Goal: Complete application form: Complete application form

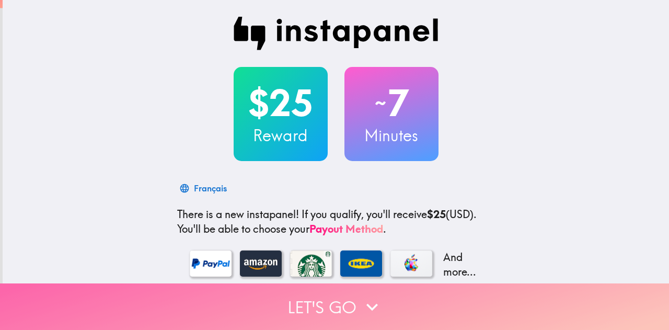
click at [361, 298] on icon "button" at bounding box center [372, 306] width 23 height 23
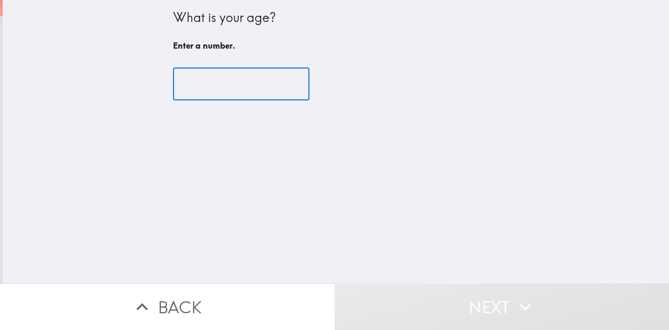
click at [223, 82] on input "number" at bounding box center [241, 84] width 136 height 32
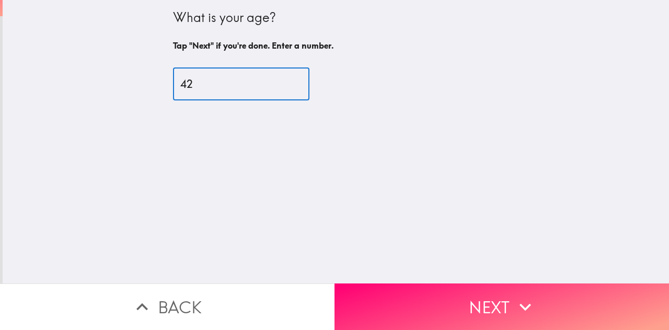
type input "42"
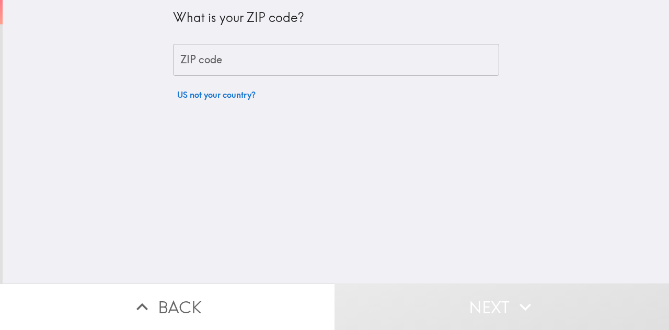
click at [197, 45] on input "ZIP code" at bounding box center [336, 60] width 326 height 32
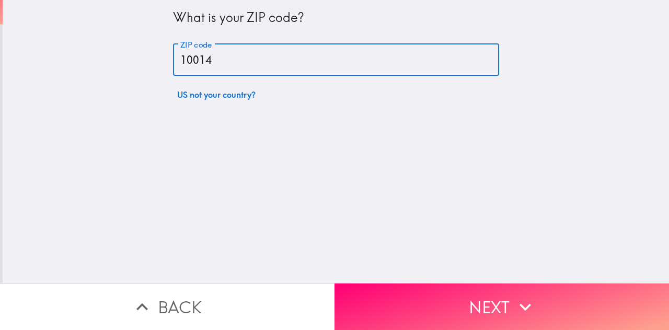
type input "10014"
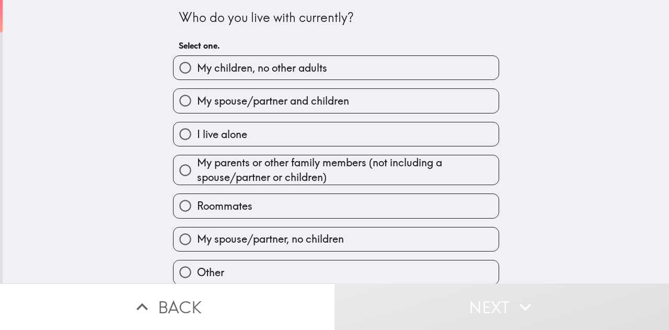
click at [210, 101] on span "My spouse/partner and children" at bounding box center [273, 101] width 152 height 15
click at [197, 101] on input "My spouse/partner and children" at bounding box center [186, 101] width 24 height 24
radio input "true"
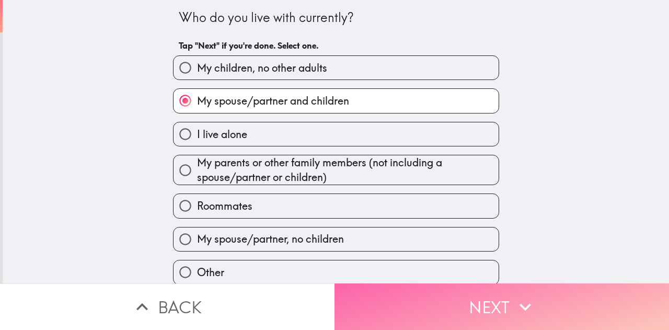
click at [457, 293] on button "Next" at bounding box center [502, 306] width 335 height 47
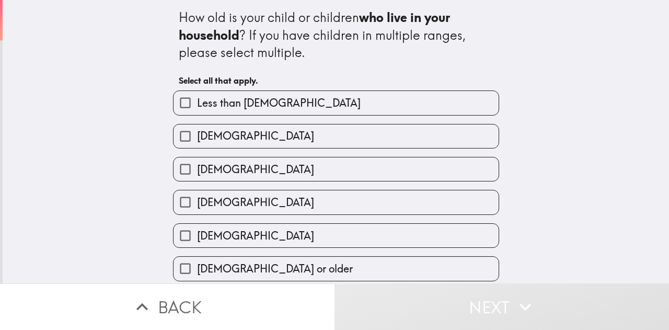
click at [232, 176] on span "[DEMOGRAPHIC_DATA]" at bounding box center [255, 169] width 117 height 15
click at [197, 176] on input "[DEMOGRAPHIC_DATA]" at bounding box center [186, 169] width 24 height 24
checkbox input "true"
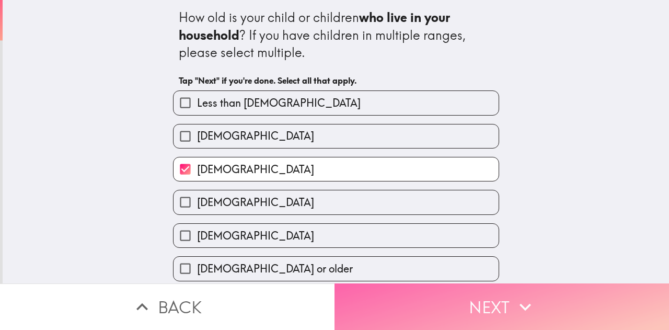
click at [410, 295] on button "Next" at bounding box center [502, 306] width 335 height 47
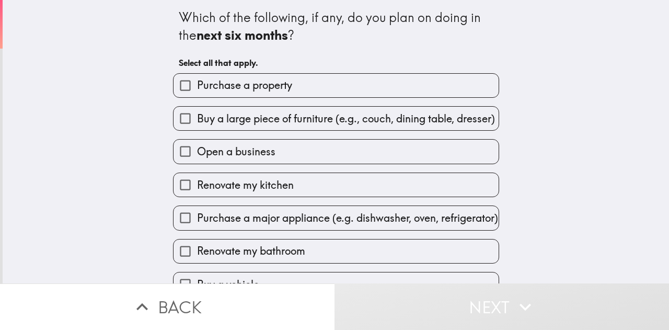
click at [174, 117] on input "Buy a large piece of furniture (e.g., couch, dining table, dresser)" at bounding box center [186, 119] width 24 height 24
checkbox input "true"
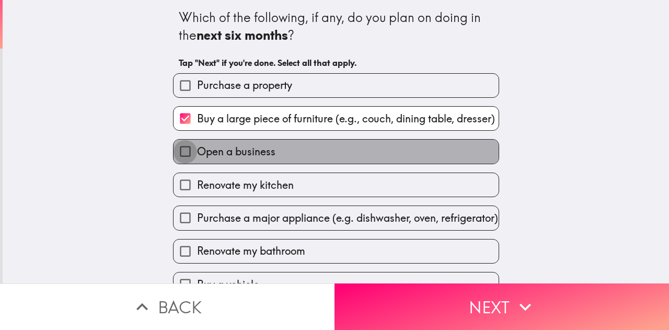
click at [182, 151] on input "Open a business" at bounding box center [186, 152] width 24 height 24
checkbox input "true"
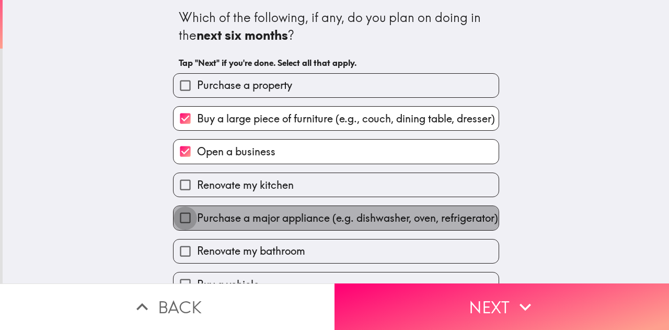
click at [178, 222] on input "Purchase a major appliance (e.g. dishwasher, oven, refrigerator)" at bounding box center [186, 218] width 24 height 24
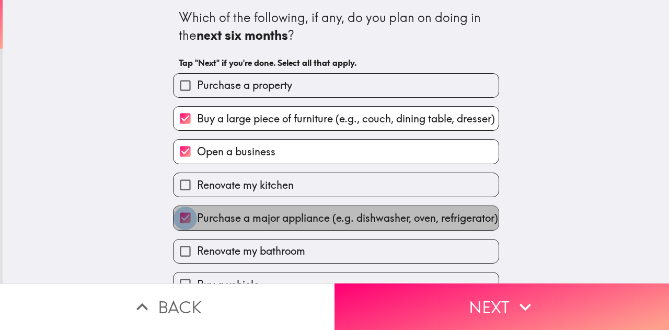
click at [178, 222] on input "Purchase a major appliance (e.g. dishwasher, oven, refrigerator)" at bounding box center [186, 218] width 24 height 24
checkbox input "false"
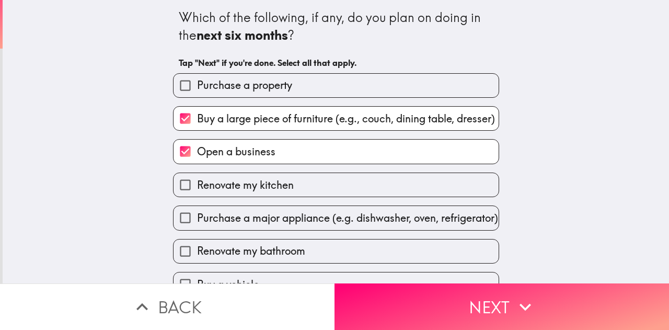
click at [179, 257] on input "Renovate my bathroom" at bounding box center [186, 251] width 24 height 24
checkbox input "true"
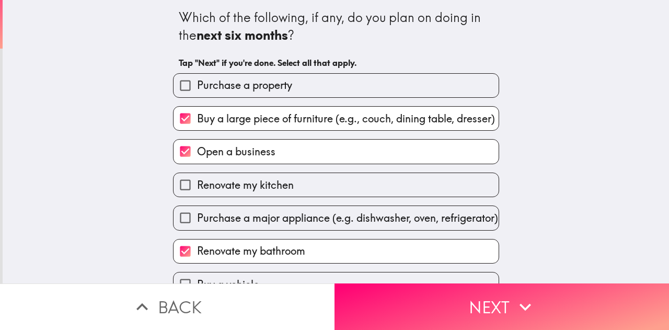
click at [176, 188] on input "Renovate my kitchen" at bounding box center [186, 185] width 24 height 24
checkbox input "true"
drag, startPoint x: 427, startPoint y: 313, endPoint x: 433, endPoint y: 315, distance: 6.8
click at [433, 315] on button "Next" at bounding box center [502, 306] width 335 height 47
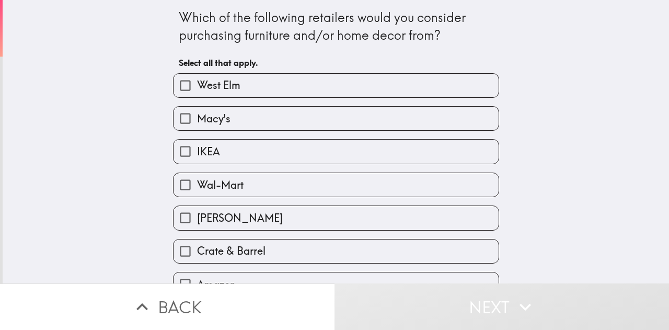
click at [174, 85] on input "West Elm" at bounding box center [186, 86] width 24 height 24
checkbox input "true"
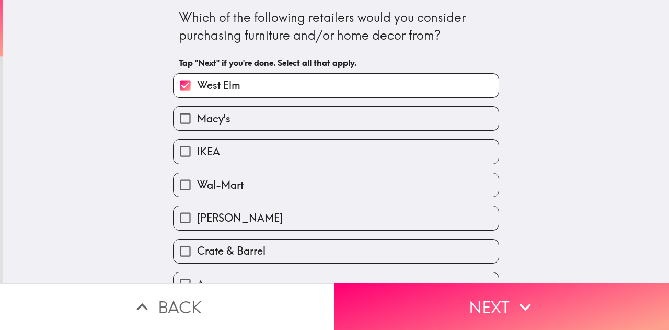
click at [174, 153] on input "IKEA" at bounding box center [186, 152] width 24 height 24
checkbox input "true"
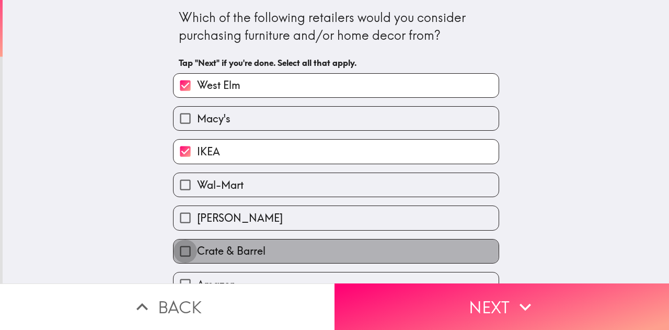
click at [176, 247] on input "Crate & Barrel" at bounding box center [186, 251] width 24 height 24
checkbox input "true"
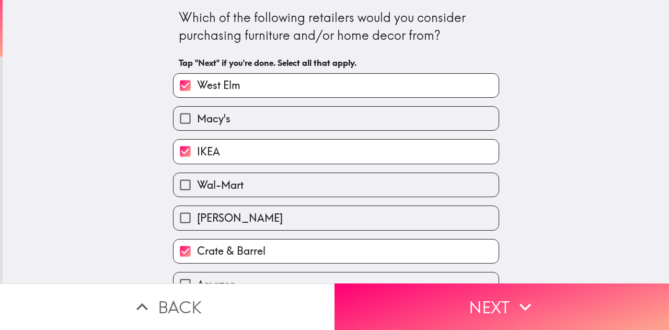
click at [176, 120] on input "Macy's" at bounding box center [186, 119] width 24 height 24
checkbox input "true"
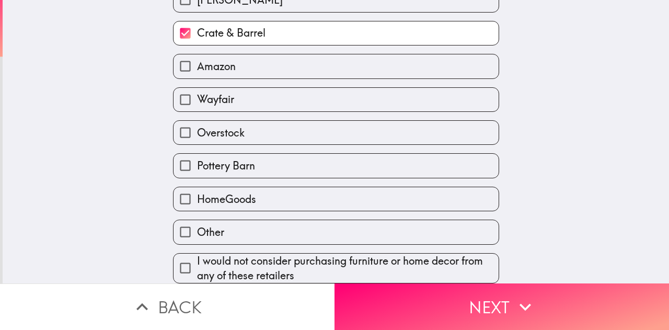
scroll to position [230, 0]
click at [180, 93] on input "Wayfair" at bounding box center [186, 100] width 24 height 24
checkbox input "true"
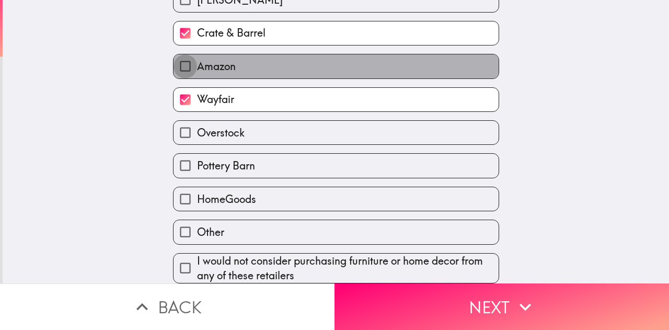
click at [174, 54] on input "Amazon" at bounding box center [186, 66] width 24 height 24
checkbox input "true"
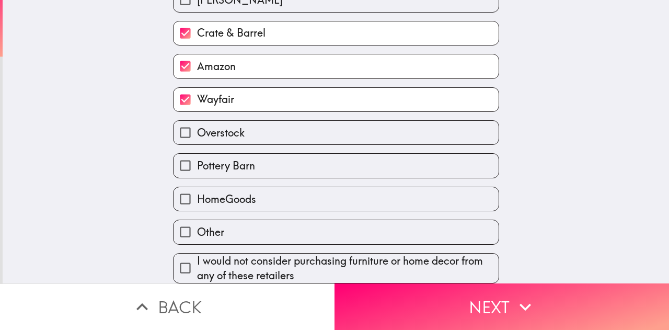
click at [180, 159] on input "Pottery Barn" at bounding box center [186, 166] width 24 height 24
checkbox input "true"
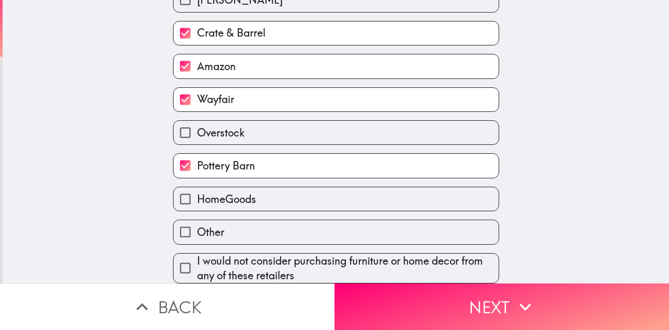
click at [174, 189] on input "HomeGoods" at bounding box center [186, 199] width 24 height 24
checkbox input "true"
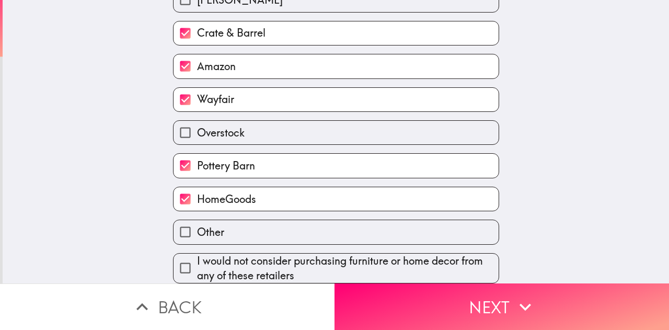
click at [174, 127] on input "Overstock" at bounding box center [186, 133] width 24 height 24
checkbox input "true"
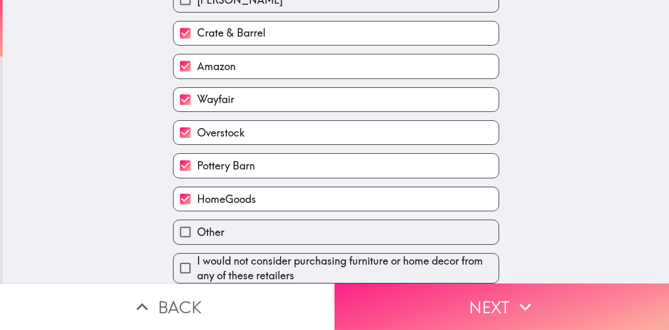
click at [410, 302] on button "Next" at bounding box center [502, 306] width 335 height 47
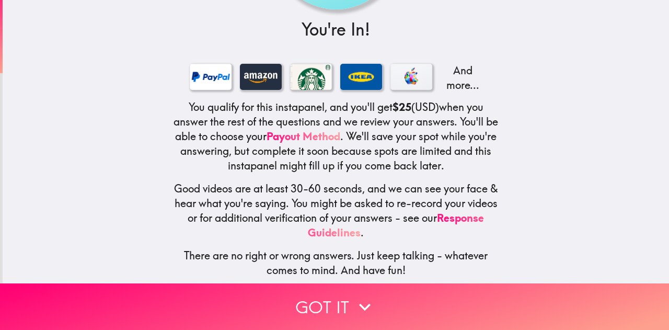
scroll to position [143, 0]
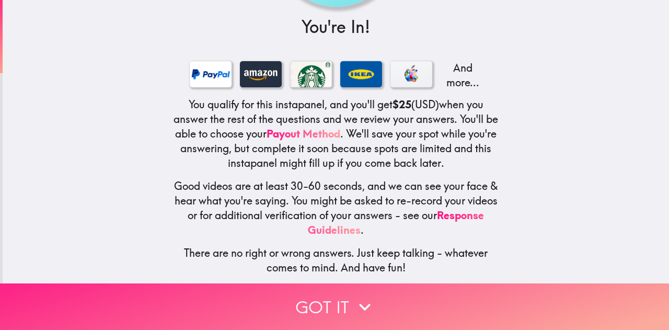
click at [378, 289] on button "Got it" at bounding box center [334, 306] width 669 height 47
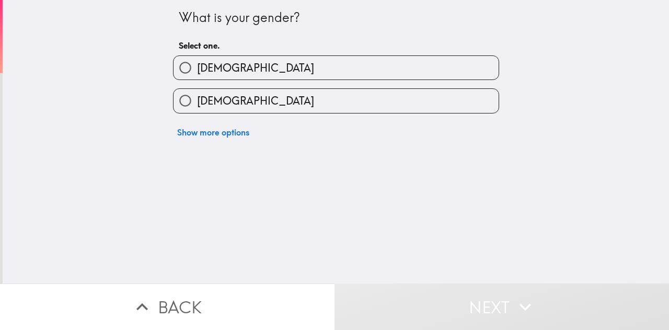
scroll to position [0, 0]
click at [206, 101] on span "[DEMOGRAPHIC_DATA]" at bounding box center [255, 101] width 117 height 15
click at [197, 101] on input "[DEMOGRAPHIC_DATA]" at bounding box center [186, 101] width 24 height 24
radio input "true"
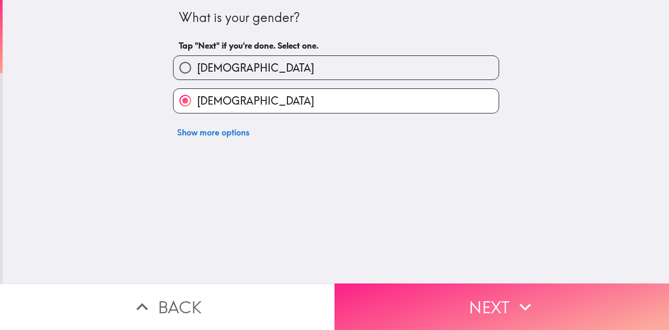
click at [378, 305] on button "Next" at bounding box center [502, 306] width 335 height 47
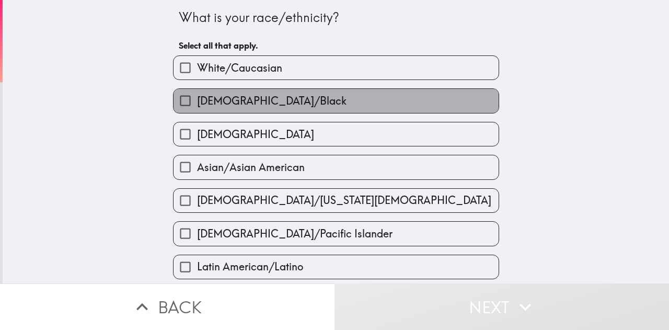
click at [251, 102] on span "[DEMOGRAPHIC_DATA]/Black" at bounding box center [272, 101] width 150 height 15
click at [197, 102] on input "[DEMOGRAPHIC_DATA]/Black" at bounding box center [186, 101] width 24 height 24
checkbox input "true"
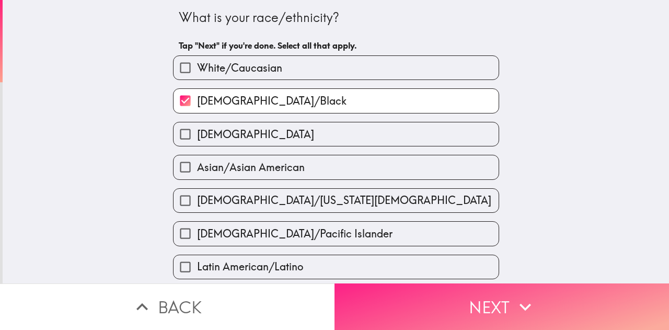
click at [391, 295] on button "Next" at bounding box center [502, 306] width 335 height 47
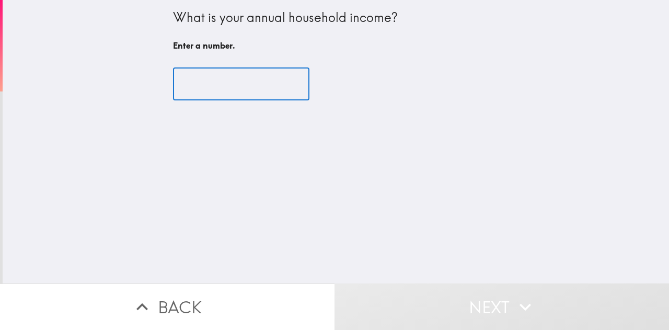
click at [218, 90] on input "number" at bounding box center [241, 84] width 136 height 32
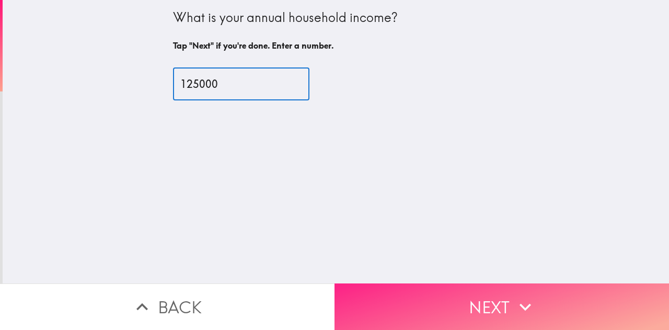
type input "125000"
click at [408, 289] on button "Next" at bounding box center [502, 306] width 335 height 47
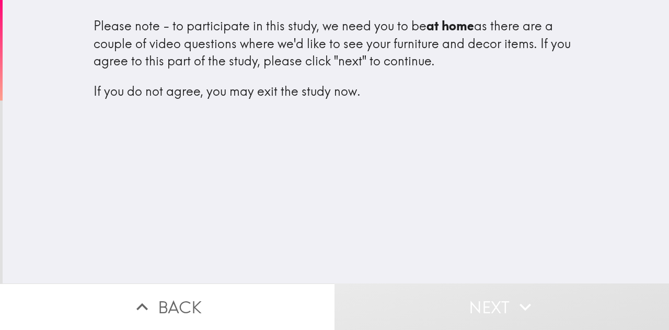
click at [437, 289] on button "Next" at bounding box center [502, 306] width 335 height 47
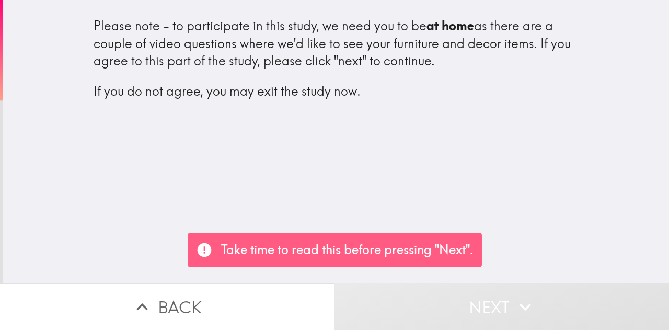
click at [351, 127] on div "Please note - to participate in this study, we need you to be at home as there …" at bounding box center [336, 68] width 502 height 121
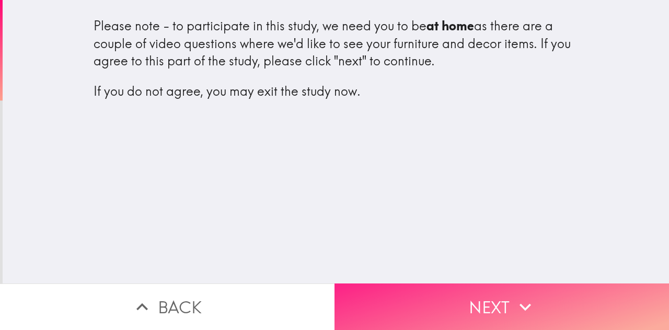
click at [406, 295] on button "Next" at bounding box center [502, 306] width 335 height 47
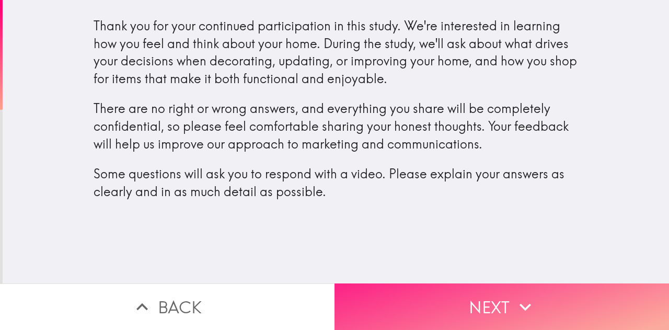
click at [508, 313] on button "Next" at bounding box center [502, 306] width 335 height 47
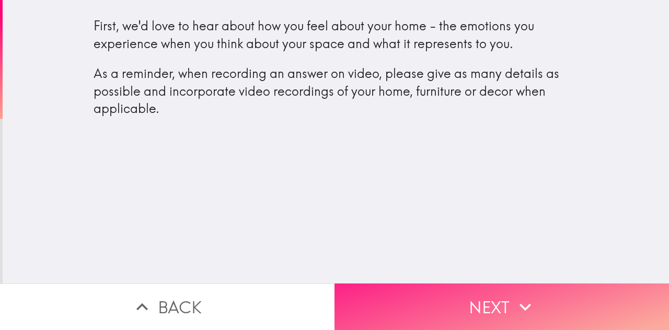
click at [437, 296] on button "Next" at bounding box center [502, 306] width 335 height 47
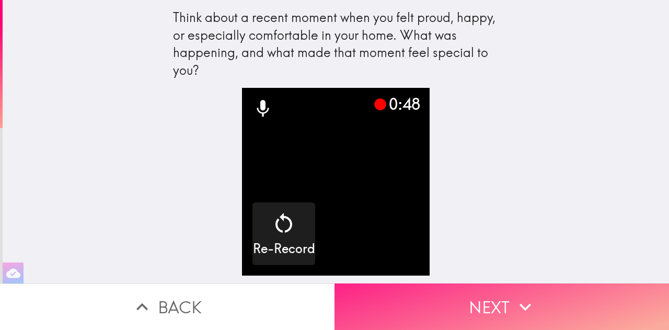
click at [388, 287] on button "Next" at bounding box center [502, 306] width 335 height 47
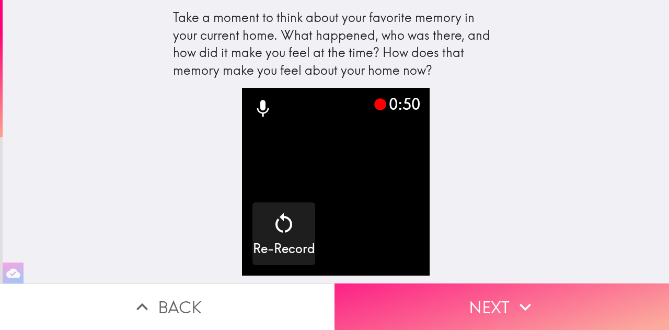
click at [384, 307] on button "Next" at bounding box center [502, 306] width 335 height 47
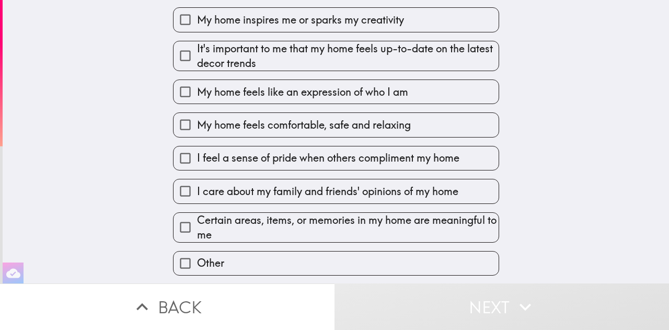
scroll to position [261, 0]
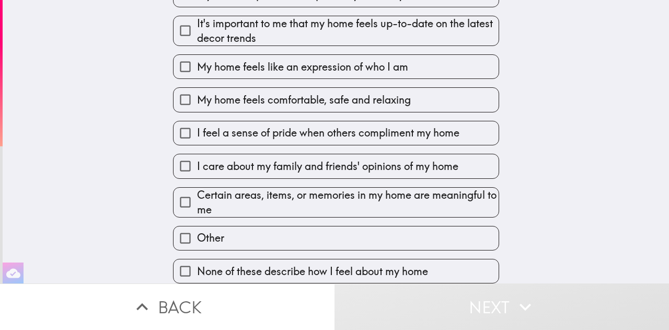
click at [197, 207] on span "Certain areas, items, or memories in my home are meaningful to me" at bounding box center [348, 202] width 302 height 29
click at [196, 207] on input "Certain areas, items, or memories in my home are meaningful to me" at bounding box center [186, 202] width 24 height 24
checkbox input "true"
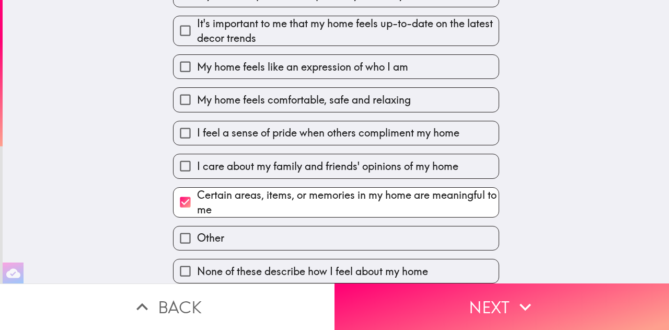
click at [197, 125] on span "I feel a sense of pride when others compliment my home" at bounding box center [328, 132] width 262 height 15
click at [193, 123] on input "I feel a sense of pride when others compliment my home" at bounding box center [186, 133] width 24 height 24
checkbox input "true"
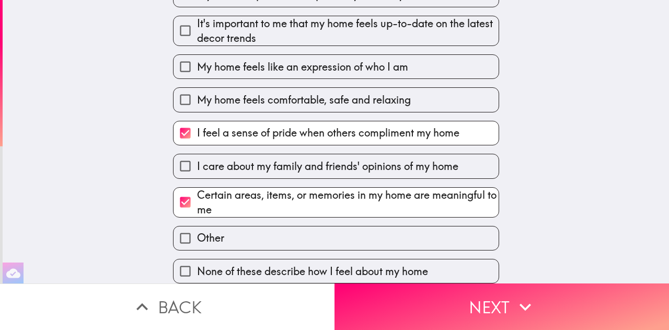
click at [200, 162] on span "I care about my family and friends' opinions of my home" at bounding box center [327, 166] width 261 height 15
click at [197, 162] on input "I care about my family and friends' opinions of my home" at bounding box center [186, 166] width 24 height 24
checkbox input "true"
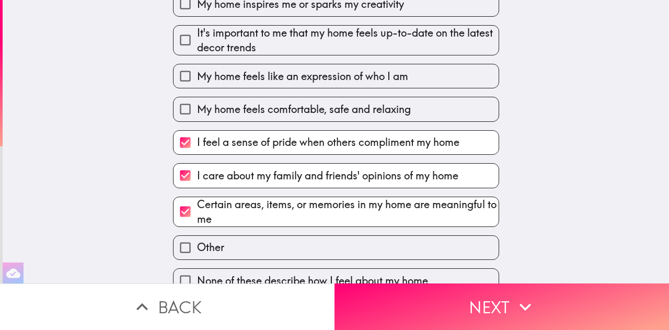
scroll to position [209, 0]
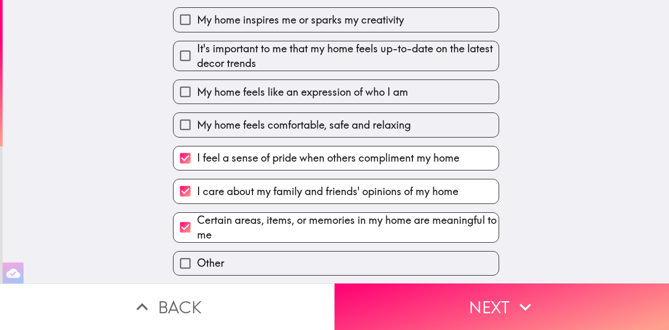
click at [197, 66] on span "It's important to me that my home feels up-to-date on the latest decor trends" at bounding box center [348, 55] width 302 height 29
click at [189, 66] on input "It's important to me that my home feels up-to-date on the latest decor trends" at bounding box center [186, 56] width 24 height 24
checkbox input "true"
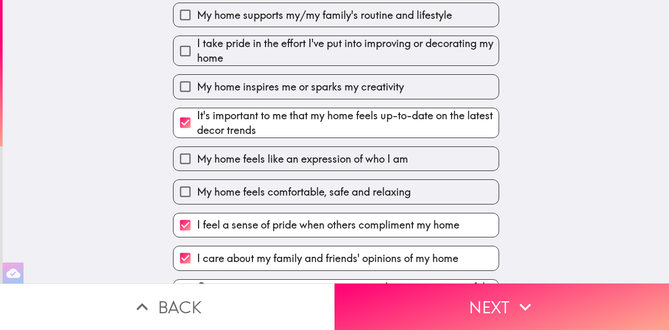
scroll to position [105, 0]
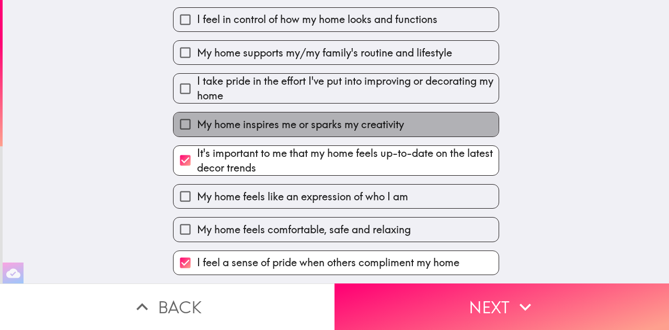
click at [211, 132] on span "My home inspires me or sparks my creativity" at bounding box center [300, 124] width 207 height 15
click at [197, 136] on input "My home inspires me or sparks my creativity" at bounding box center [186, 124] width 24 height 24
checkbox input "true"
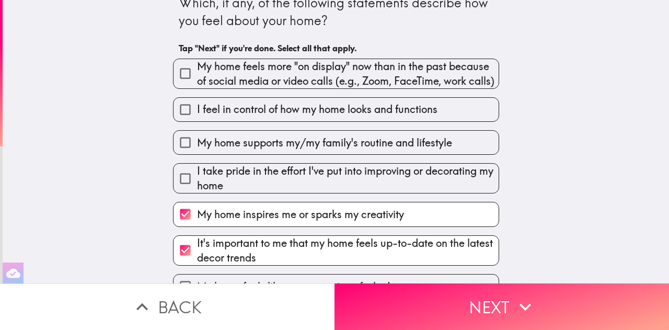
scroll to position [0, 0]
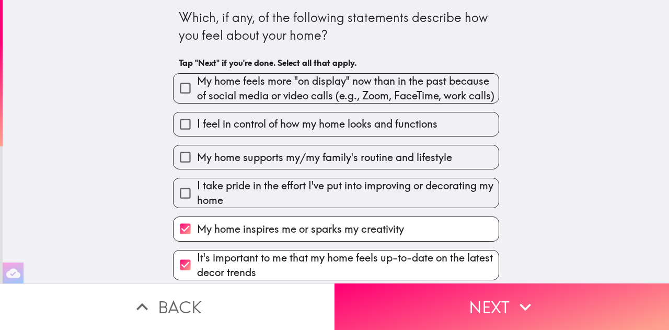
click at [188, 96] on input "My home feels more "on display" now than in the past because of social media or…" at bounding box center [186, 88] width 24 height 24
checkbox input "true"
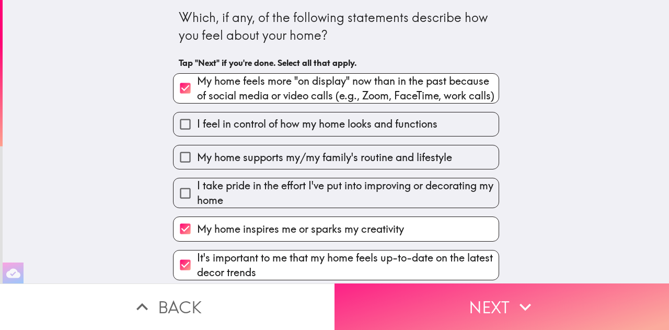
click at [448, 291] on button "Next" at bounding box center [502, 306] width 335 height 47
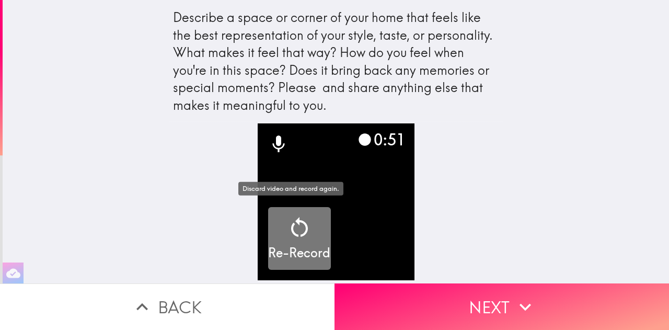
click at [294, 216] on icon "button" at bounding box center [299, 227] width 25 height 25
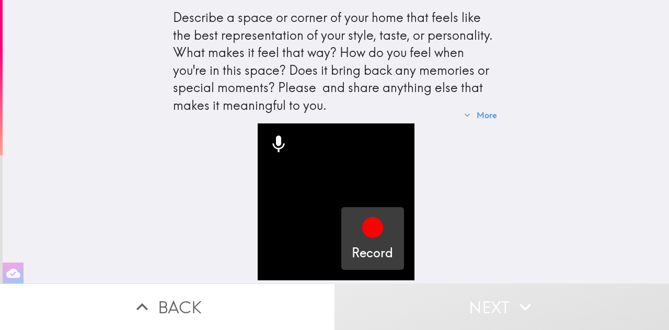
click at [360, 237] on div "button" at bounding box center [372, 229] width 25 height 29
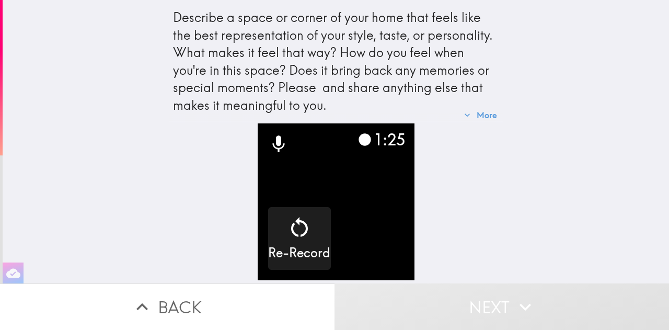
click at [453, 308] on button "Next" at bounding box center [502, 306] width 335 height 47
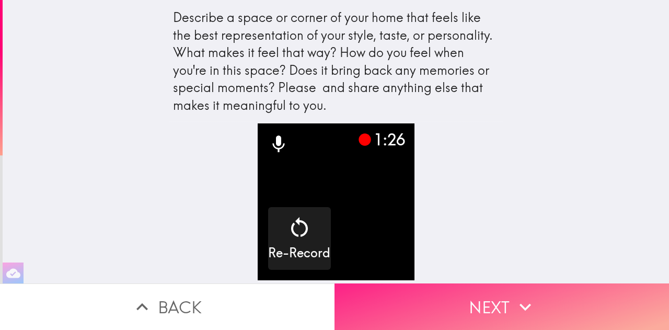
click at [422, 302] on button "Next" at bounding box center [502, 306] width 335 height 47
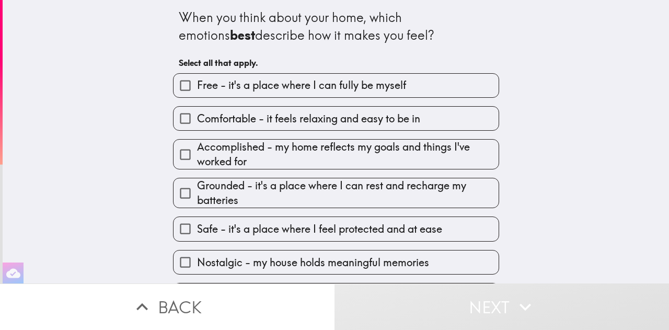
click at [186, 197] on input "Grounded - it's a place where I can rest and recharge my batteries" at bounding box center [186, 193] width 24 height 24
checkbox input "true"
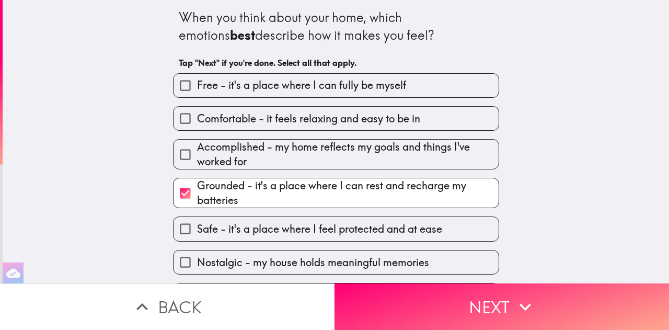
click at [185, 235] on input "Safe - it's a place where I feel protected and at ease" at bounding box center [186, 229] width 24 height 24
checkbox input "true"
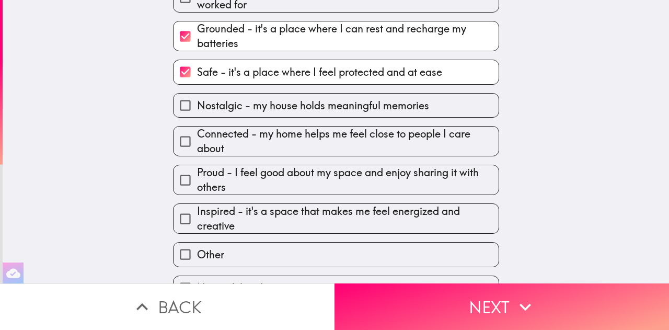
scroll to position [167, 0]
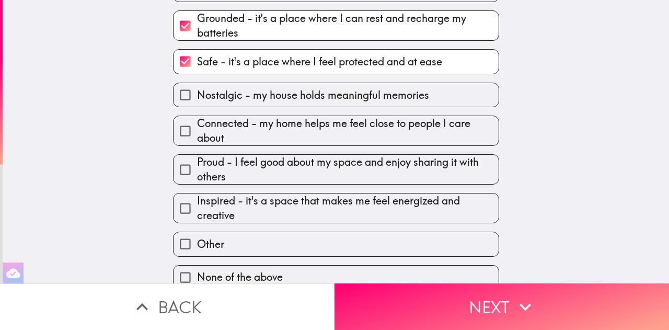
click at [178, 176] on input "Proud - I feel good about my space and enjoy sharing it with others" at bounding box center [186, 170] width 24 height 24
checkbox input "true"
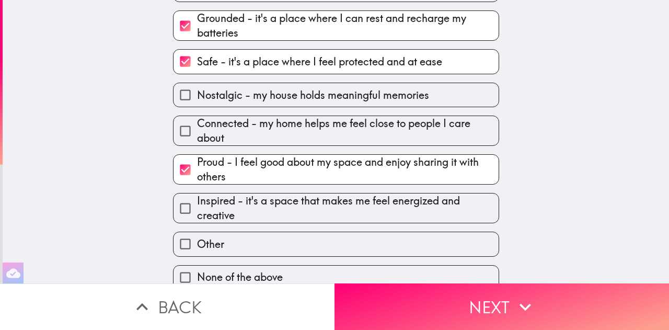
click at [184, 129] on input "Connected - my home helps me feel close to people I care about" at bounding box center [186, 131] width 24 height 24
checkbox input "true"
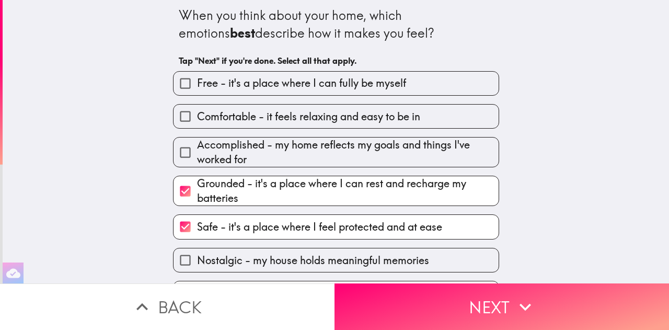
scroll to position [0, 0]
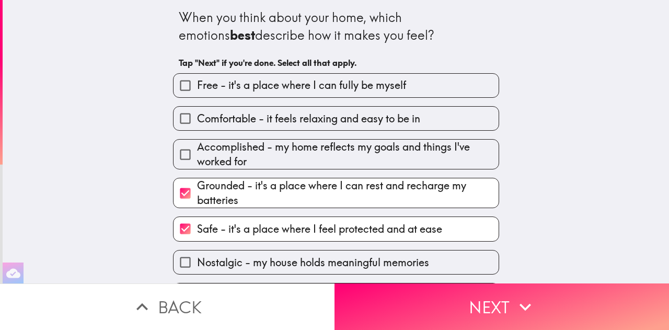
click at [181, 90] on input "Free - it's a place where I can fully be myself" at bounding box center [186, 86] width 24 height 24
checkbox input "true"
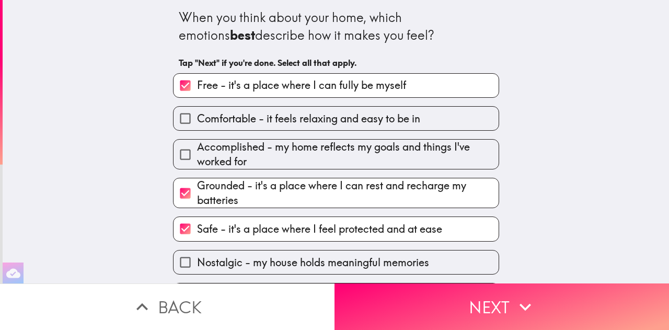
click at [179, 123] on input "Comfortable - it feels relaxing and easy to be in" at bounding box center [186, 119] width 24 height 24
checkbox input "true"
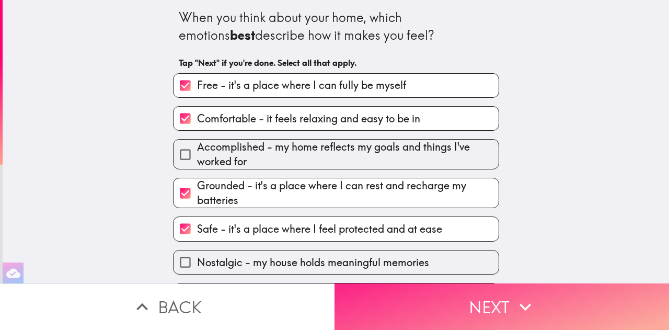
click at [433, 292] on button "Next" at bounding box center [502, 306] width 335 height 47
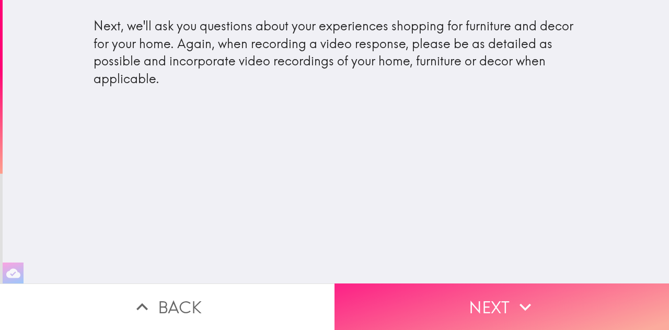
click at [386, 299] on button "Next" at bounding box center [502, 306] width 335 height 47
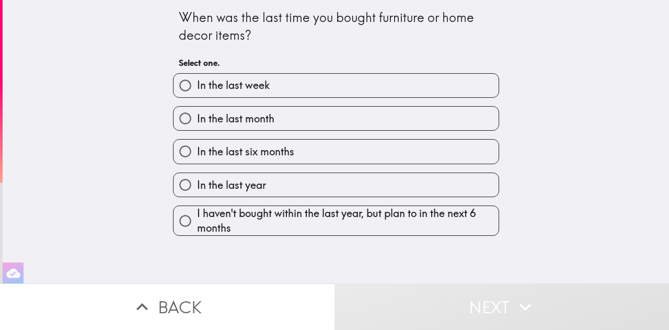
click at [175, 86] on input "In the last week" at bounding box center [186, 86] width 24 height 24
radio input "true"
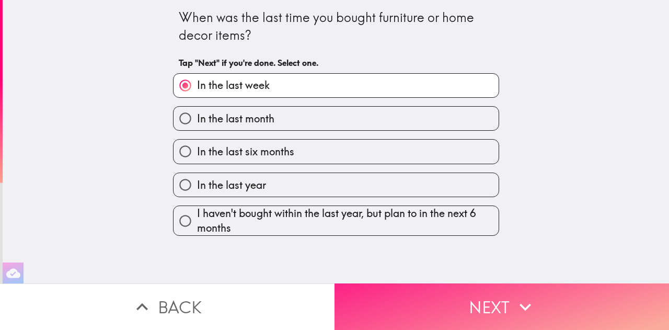
click at [424, 293] on button "Next" at bounding box center [502, 306] width 335 height 47
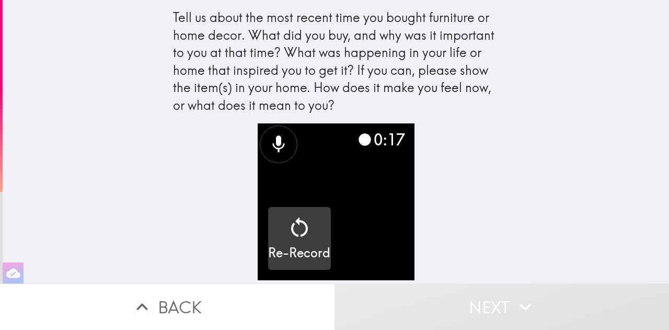
click at [287, 227] on icon "button" at bounding box center [299, 227] width 25 height 25
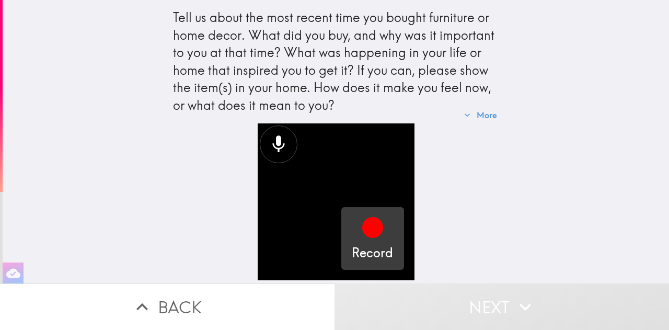
click at [360, 223] on icon "button" at bounding box center [372, 227] width 25 height 25
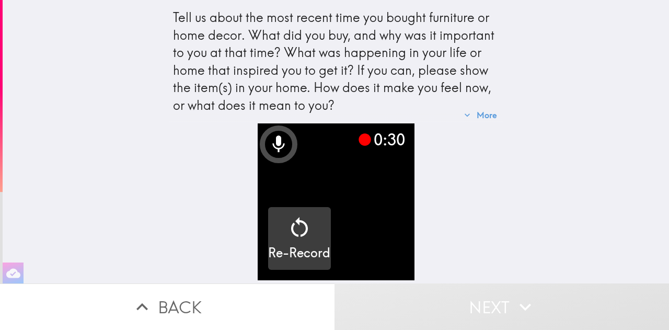
click at [295, 235] on icon "button" at bounding box center [299, 227] width 25 height 25
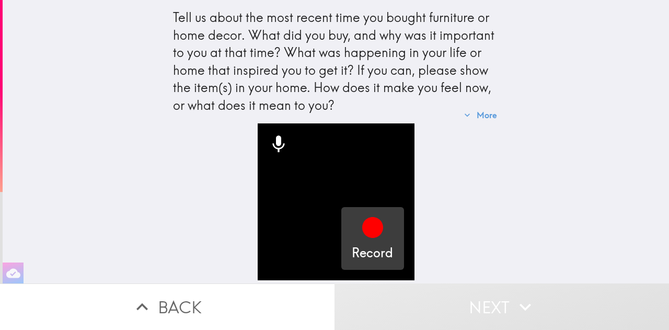
click at [367, 234] on icon "button" at bounding box center [372, 227] width 25 height 25
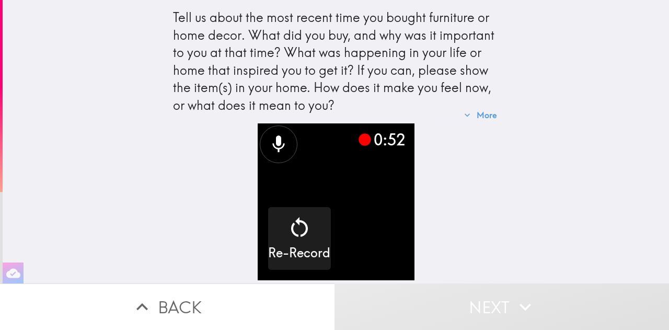
click at [486, 305] on button "Next" at bounding box center [502, 306] width 335 height 47
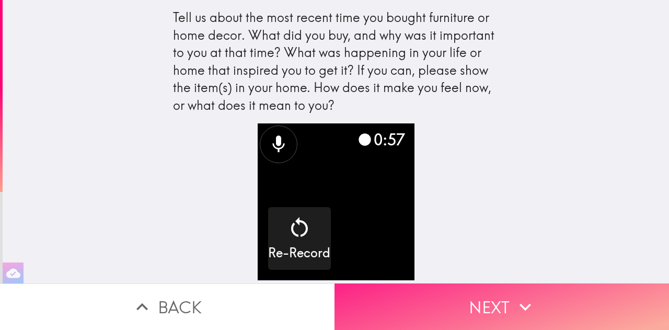
click at [483, 301] on button "Next" at bounding box center [502, 306] width 335 height 47
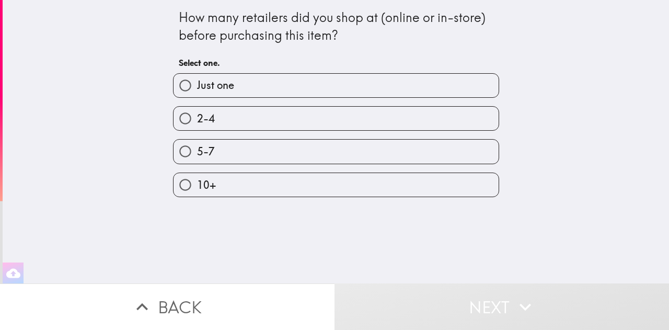
click at [181, 119] on input "2-4" at bounding box center [186, 119] width 24 height 24
radio input "true"
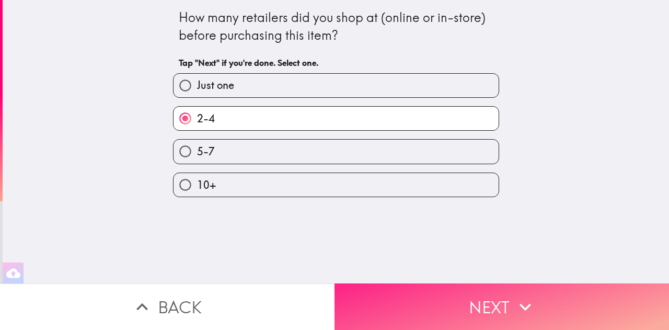
click at [476, 286] on button "Next" at bounding box center [502, 306] width 335 height 47
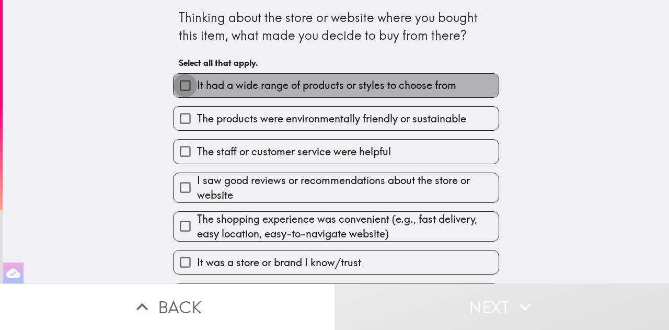
click at [174, 89] on input "It had a wide range of products or styles to choose from" at bounding box center [186, 86] width 24 height 24
checkbox input "true"
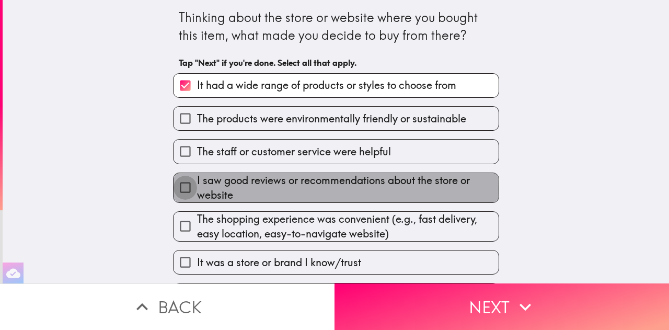
click at [174, 190] on input "I saw good reviews or recommendations about the store or website" at bounding box center [186, 188] width 24 height 24
checkbox input "true"
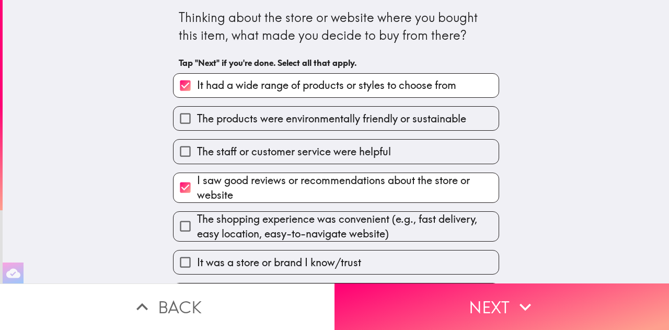
click at [179, 231] on input "The shopping experience was convenient (e.g., fast delivery, easy location, eas…" at bounding box center [186, 226] width 24 height 24
checkbox input "true"
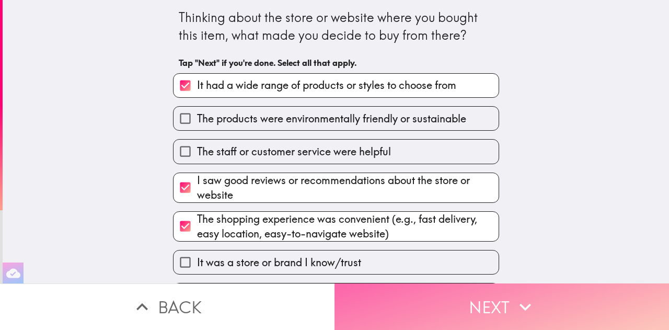
click at [390, 298] on button "Next" at bounding box center [502, 306] width 335 height 47
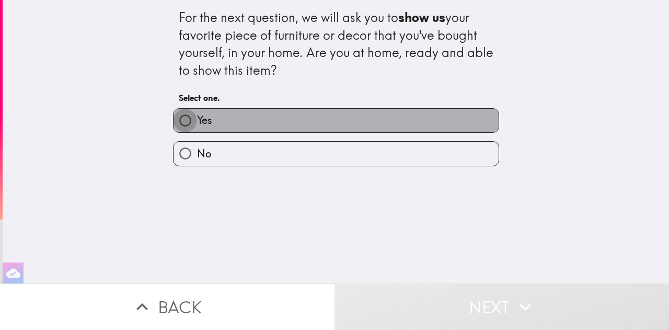
click at [180, 117] on input "Yes" at bounding box center [186, 121] width 24 height 24
radio input "true"
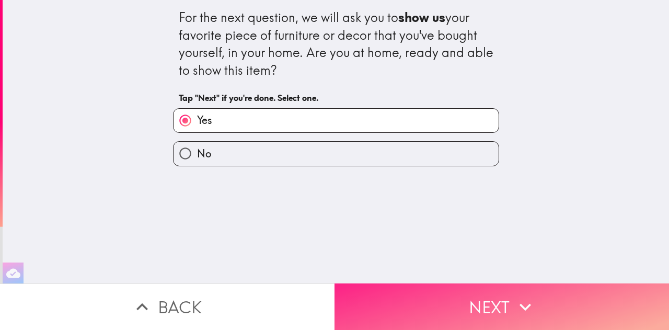
click at [393, 305] on button "Next" at bounding box center [502, 306] width 335 height 47
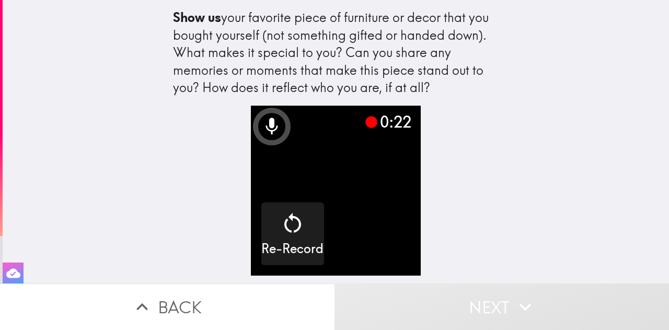
click at [3, 262] on button "button" at bounding box center [13, 272] width 21 height 21
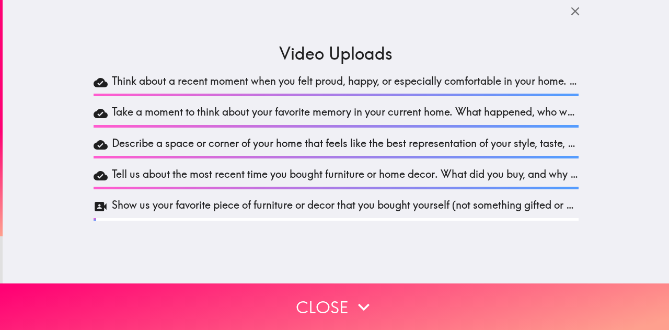
click at [205, 207] on h5 "Show us your favorite piece of furniture or decor that you bought yourself (not…" at bounding box center [345, 207] width 467 height 18
click at [99, 211] on icon at bounding box center [101, 207] width 14 height 18
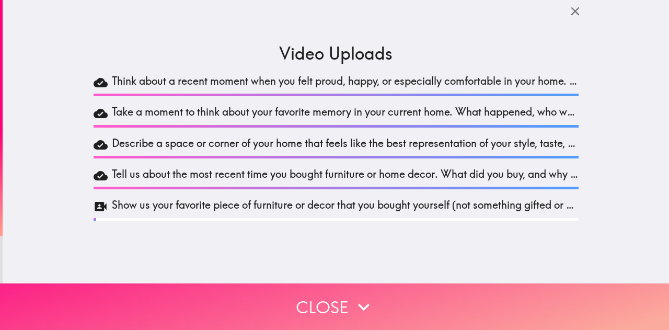
click at [304, 305] on button "Close" at bounding box center [334, 306] width 669 height 47
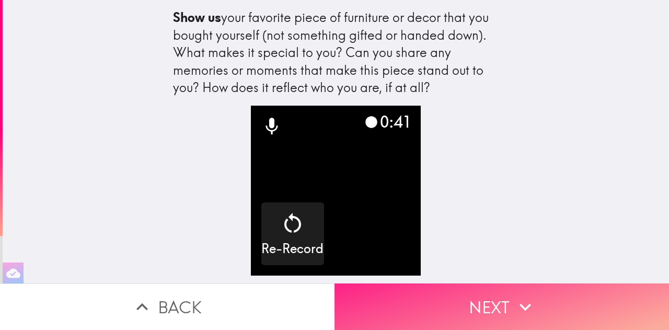
click at [373, 316] on button "Next" at bounding box center [502, 306] width 335 height 47
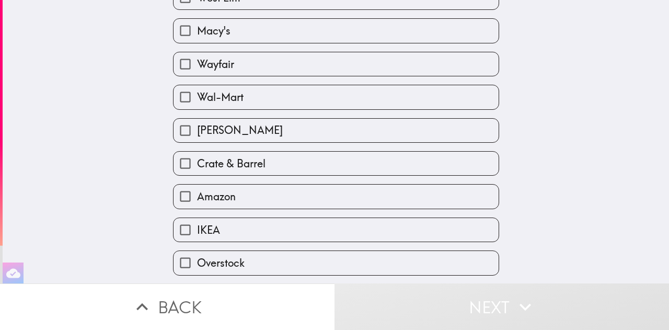
scroll to position [161, 0]
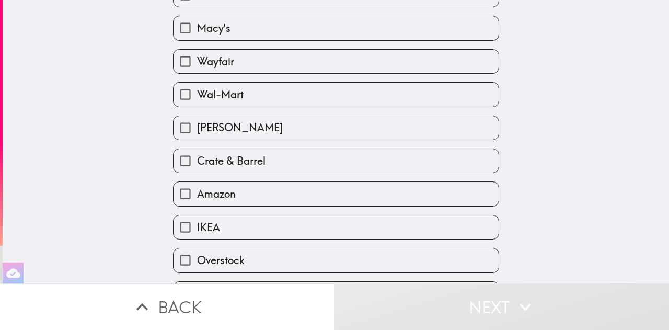
click at [174, 68] on input "Wayfair" at bounding box center [186, 62] width 24 height 24
checkbox input "true"
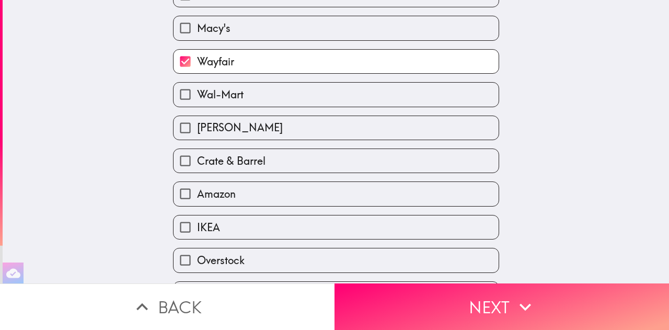
click at [174, 200] on input "Amazon" at bounding box center [186, 194] width 24 height 24
checkbox input "true"
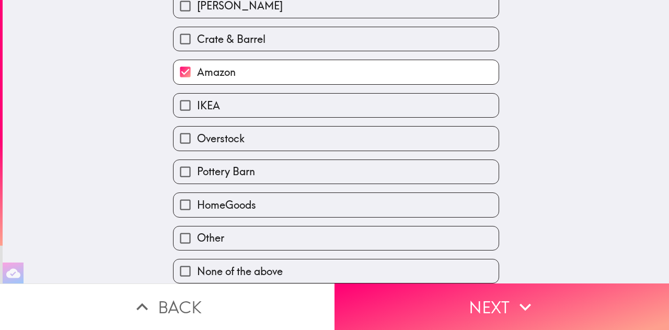
scroll to position [295, 0]
click at [184, 160] on input "Pottery Barn" at bounding box center [186, 172] width 24 height 24
checkbox input "true"
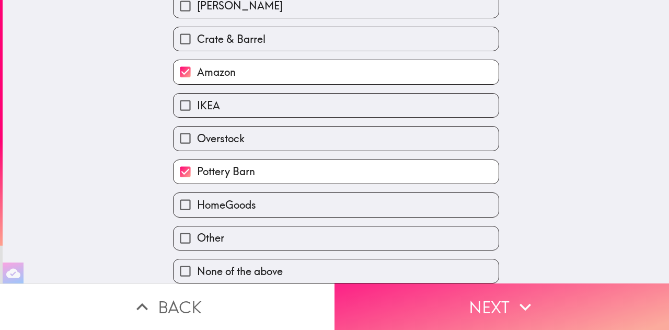
click at [534, 299] on button "Next" at bounding box center [502, 306] width 335 height 47
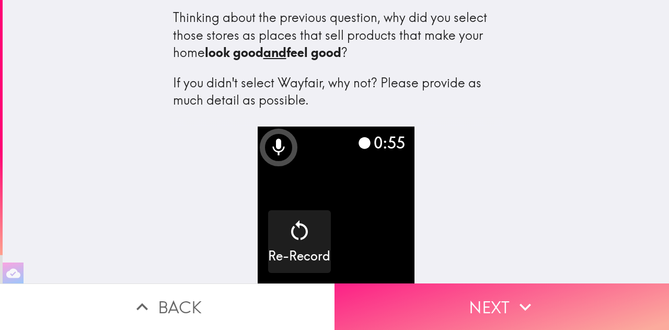
click at [600, 298] on button "Next" at bounding box center [502, 306] width 335 height 47
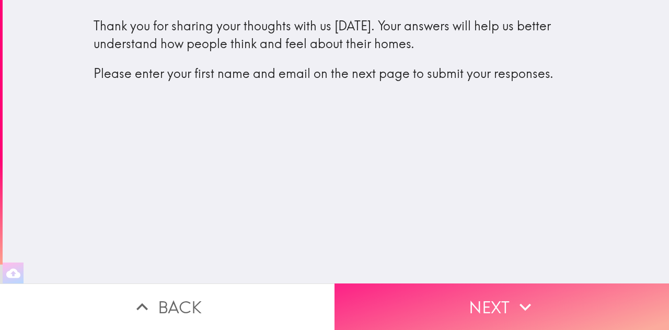
click at [387, 303] on button "Next" at bounding box center [502, 306] width 335 height 47
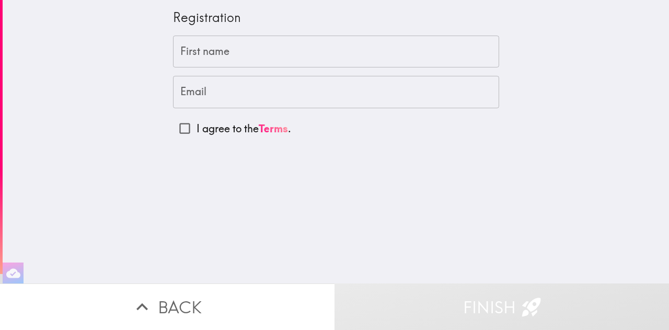
click at [428, 48] on input "First name" at bounding box center [336, 52] width 326 height 32
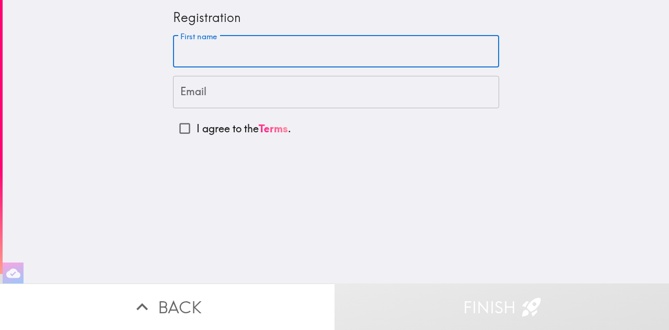
type input "Chuntae"
type input "[EMAIL_ADDRESS][DOMAIN_NAME]"
click at [175, 128] on input "I agree to the Terms ." at bounding box center [185, 129] width 24 height 24
checkbox input "true"
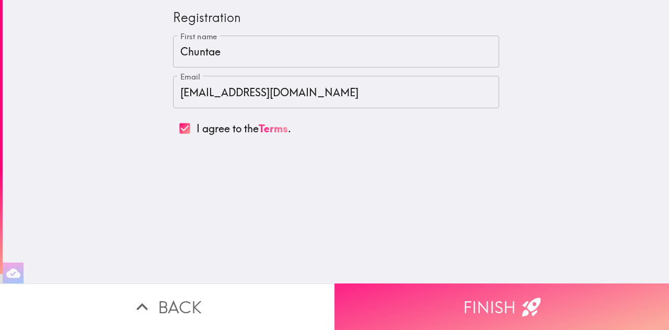
click at [396, 294] on button "Finish" at bounding box center [502, 306] width 335 height 47
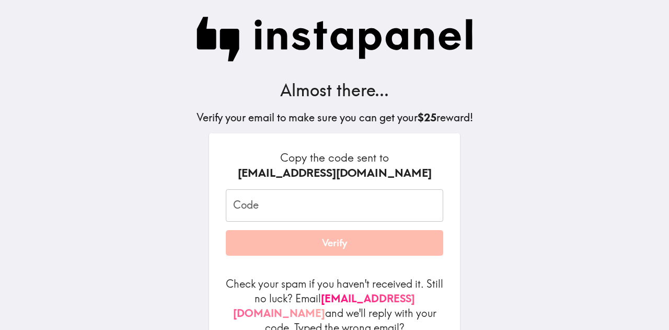
click at [313, 202] on input "Code" at bounding box center [335, 205] width 218 height 32
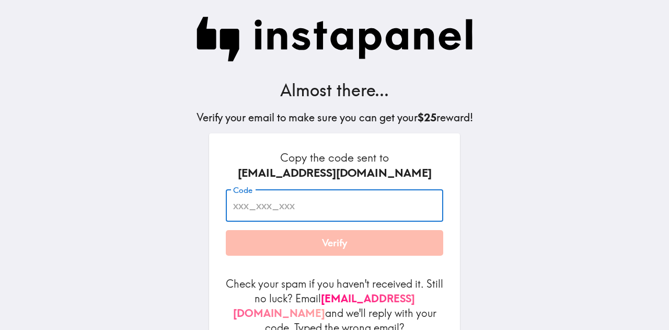
click at [313, 208] on input "Code" at bounding box center [335, 205] width 218 height 32
paste input "q3e_u4M_8D2"
type input "q3e_u4M_8D2"
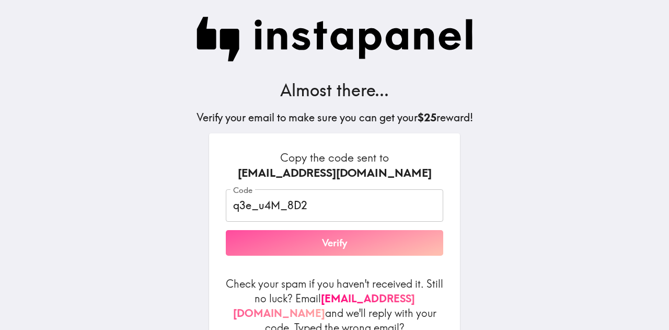
click at [318, 241] on button "Verify" at bounding box center [335, 243] width 218 height 26
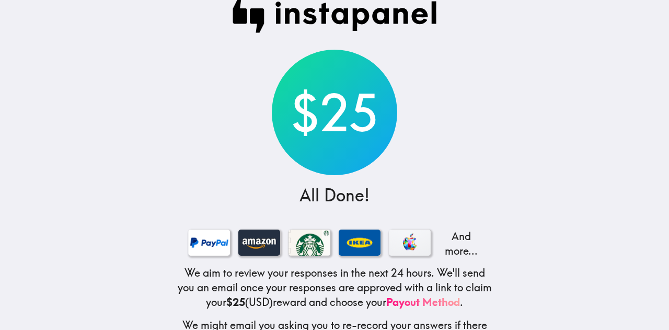
scroll to position [73, 0]
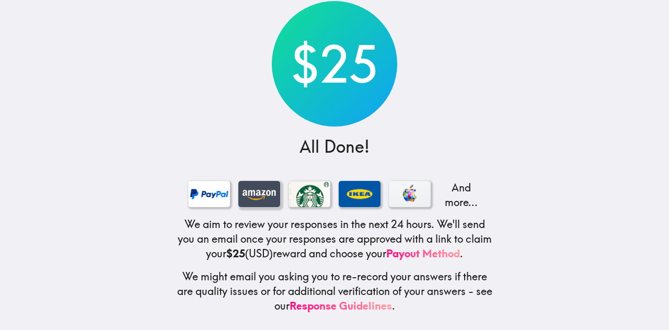
click at [258, 185] on div at bounding box center [259, 194] width 42 height 26
